Goal: Information Seeking & Learning: Learn about a topic

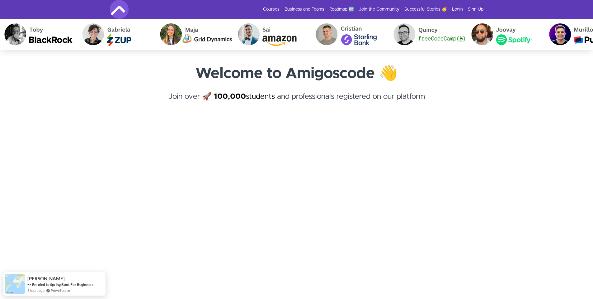
click at [228, 101] on h4 "Join over 🚀 100,000 students and professionals registered on our platform ﻿" at bounding box center [297, 102] width 374 height 22
click at [227, 97] on strong "100,000" at bounding box center [230, 96] width 32 height 7
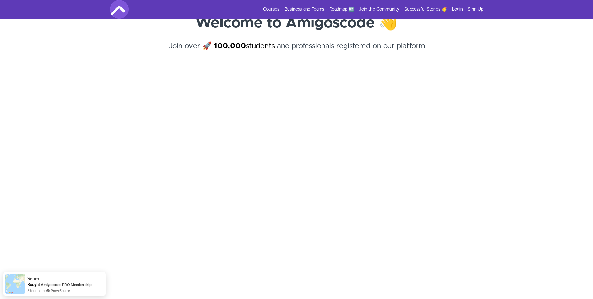
scroll to position [112, 0]
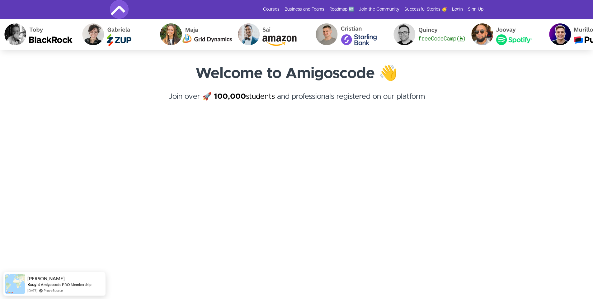
click at [181, 116] on p at bounding box center [297, 120] width 374 height 15
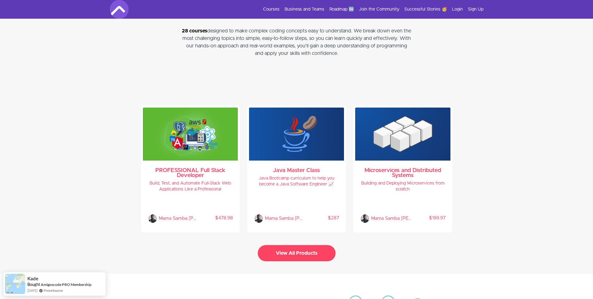
scroll to position [1270, 0]
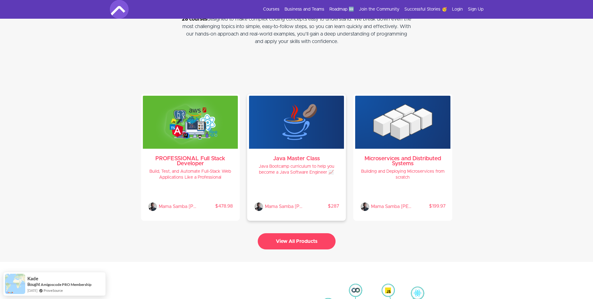
click at [291, 163] on h4 "Java Bootcamp curriculum to help you become a Java Software Engineer 📈" at bounding box center [296, 169] width 85 height 12
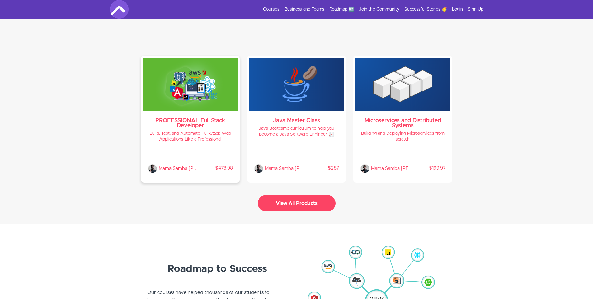
scroll to position [1270, 0]
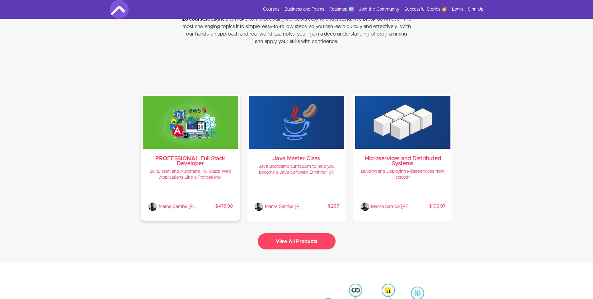
click at [199, 132] on img at bounding box center [190, 122] width 95 height 53
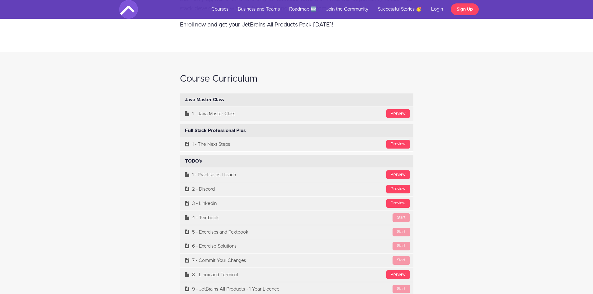
scroll to position [2540, 0]
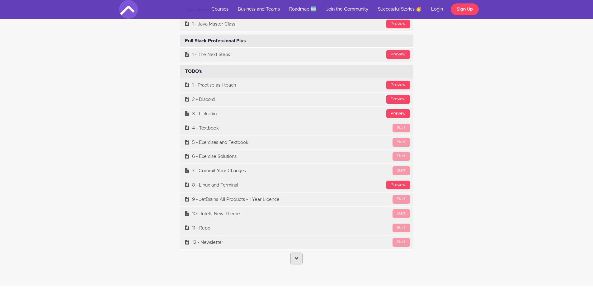
click at [297, 259] on icon at bounding box center [296, 258] width 4 height 4
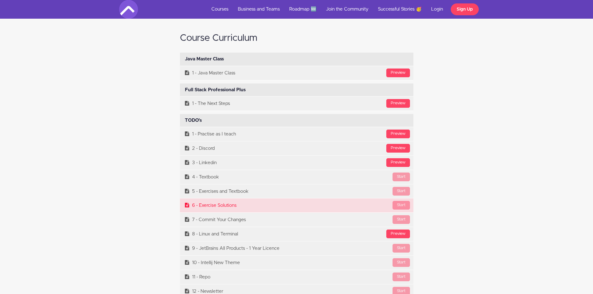
scroll to position [2428, 0]
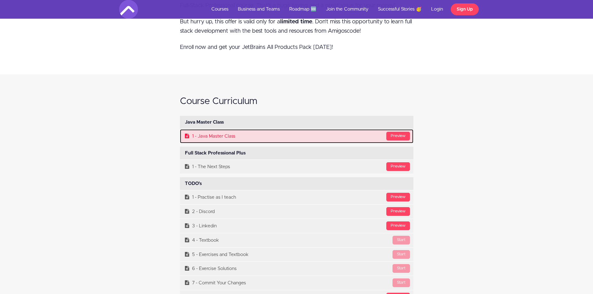
click at [322, 130] on link "Preview 1 - Java Master Class" at bounding box center [296, 136] width 233 height 14
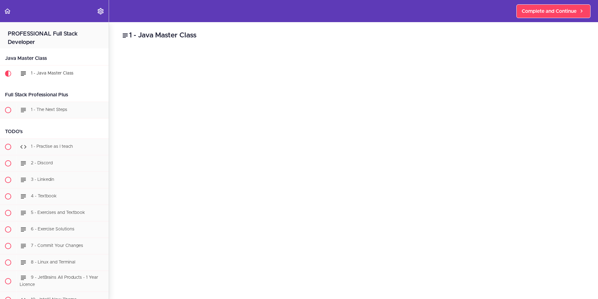
scroll to position [40, 0]
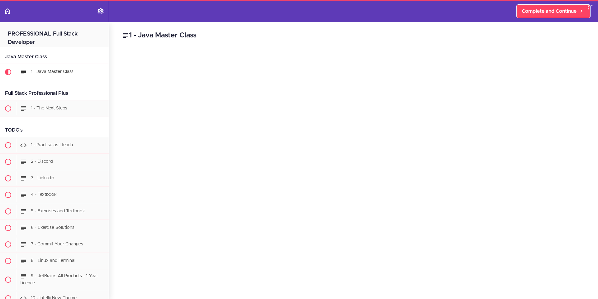
click at [29, 86] on div "Full Stack Professional Plus" at bounding box center [54, 93] width 109 height 14
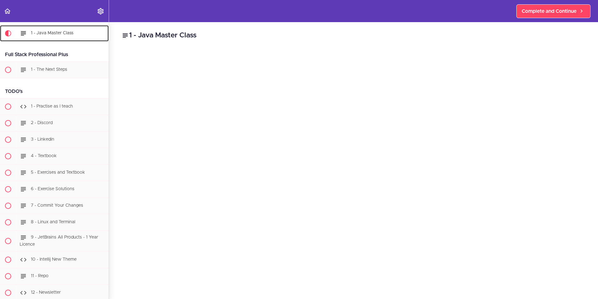
click at [55, 37] on div "1 - Java Master Class" at bounding box center [62, 33] width 92 height 14
click at [59, 32] on span "1 - Java Master Class" at bounding box center [52, 32] width 43 height 4
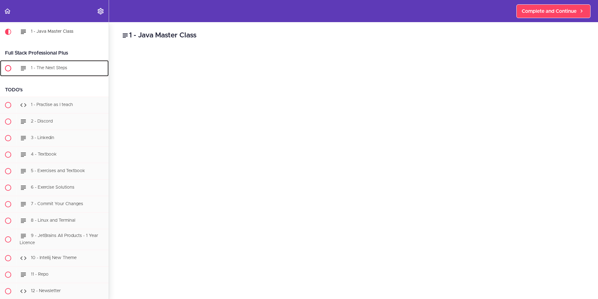
click at [35, 68] on span "1 - The Next Steps" at bounding box center [49, 68] width 36 height 4
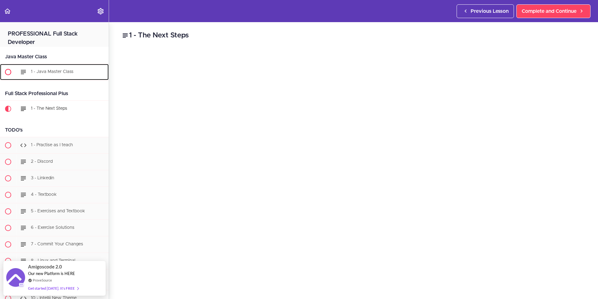
click at [61, 66] on div "1 - Java Master Class" at bounding box center [62, 72] width 92 height 14
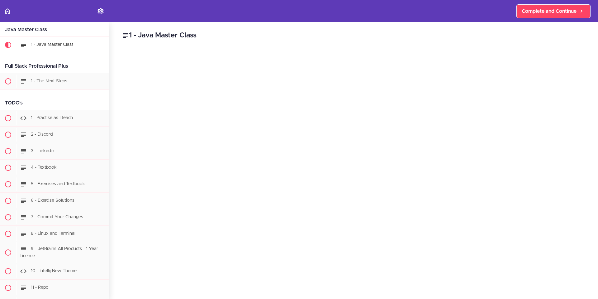
scroll to position [40, 0]
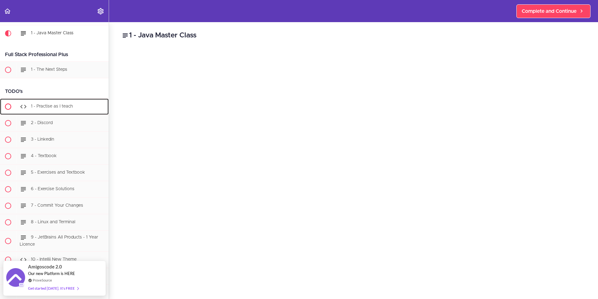
click at [50, 109] on div "1 - Practise as I teach" at bounding box center [62, 107] width 92 height 14
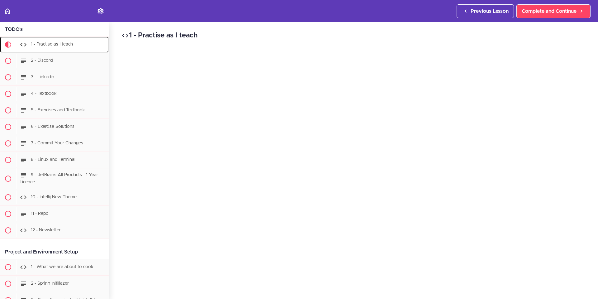
scroll to position [115, 0]
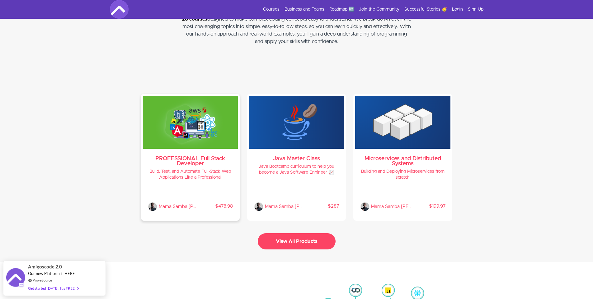
click at [196, 159] on h3 "PROFESSIONAL Full Stack Developer" at bounding box center [190, 161] width 85 height 10
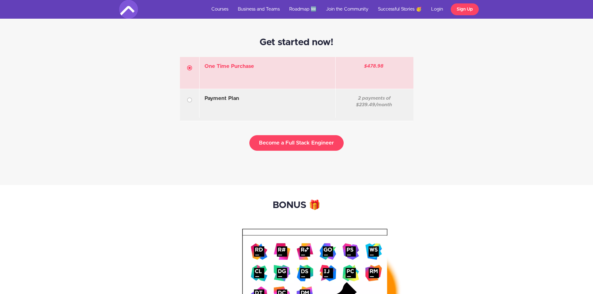
scroll to position [2129, 0]
